Goal: Information Seeking & Learning: Learn about a topic

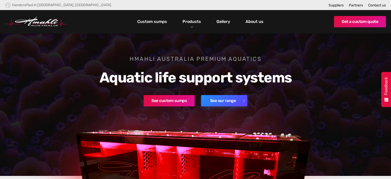
click at [225, 104] on link "See our range" at bounding box center [224, 100] width 46 height 11
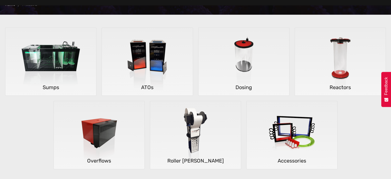
scroll to position [103, 0]
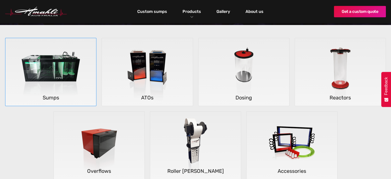
click at [34, 90] on img at bounding box center [51, 72] width 76 height 68
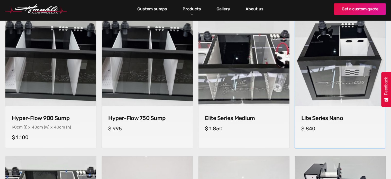
scroll to position [206, 0]
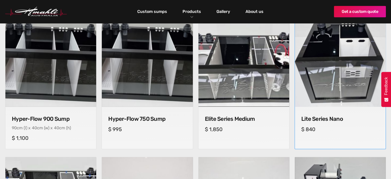
click at [327, 73] on img at bounding box center [339, 60] width 95 height 95
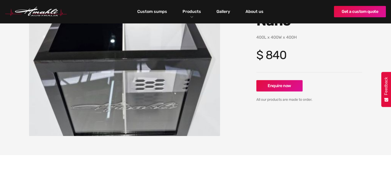
scroll to position [51, 0]
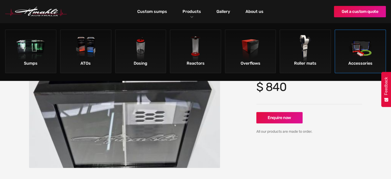
click at [360, 56] on img at bounding box center [360, 49] width 29 height 29
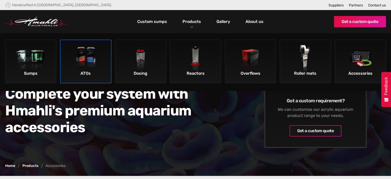
click at [92, 78] on link "ATOs" at bounding box center [85, 61] width 51 height 43
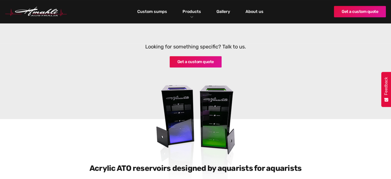
scroll to position [206, 0]
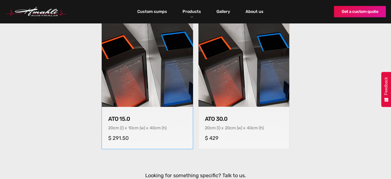
click at [149, 77] on img at bounding box center [146, 60] width 95 height 95
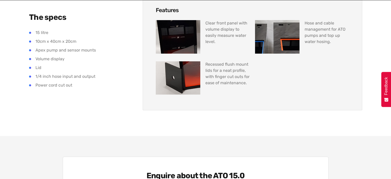
scroll to position [334, 0]
